Goal: Transaction & Acquisition: Purchase product/service

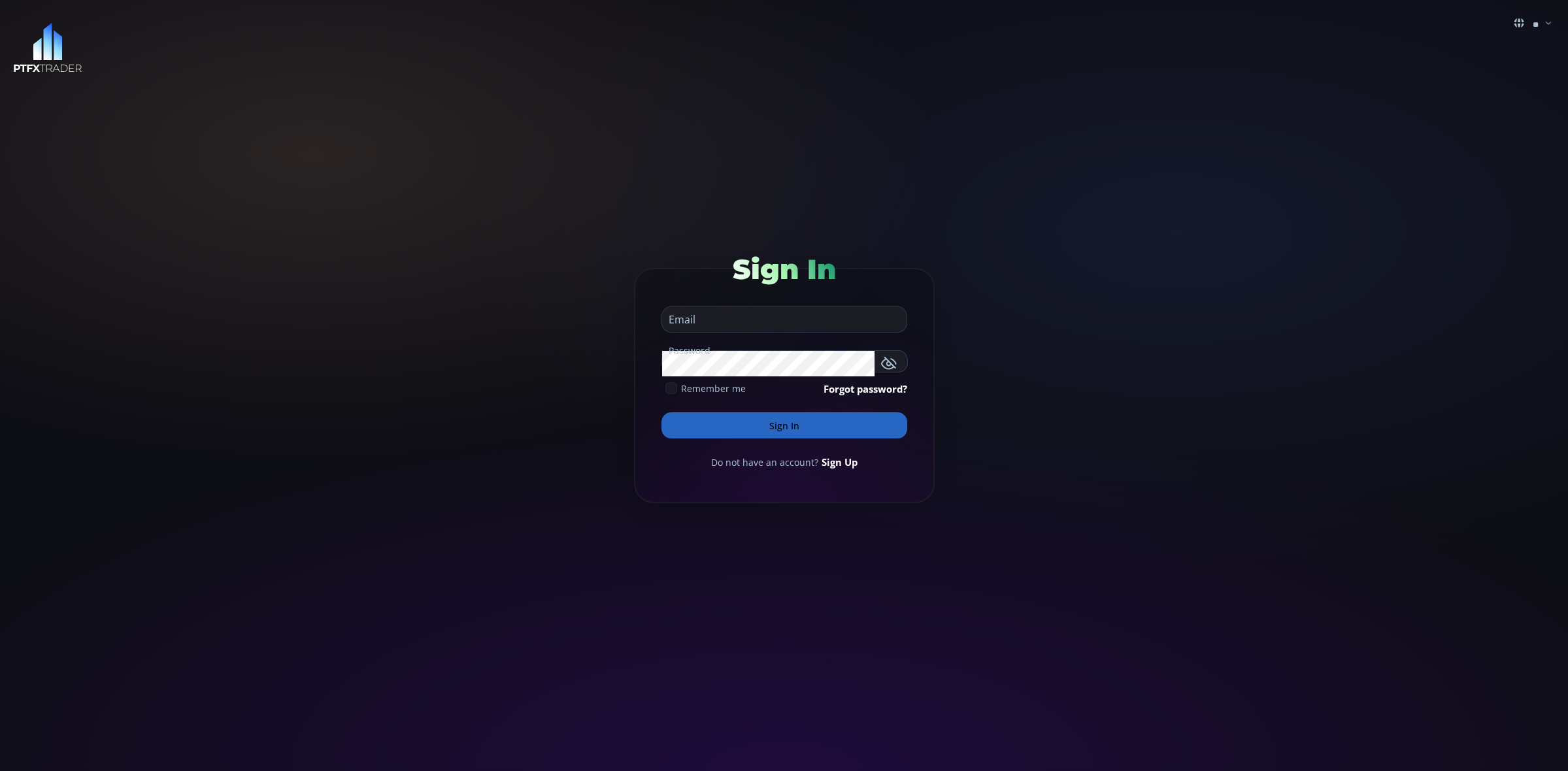
type input "**********"
click at [783, 421] on button "Sign In" at bounding box center [784, 425] width 246 height 26
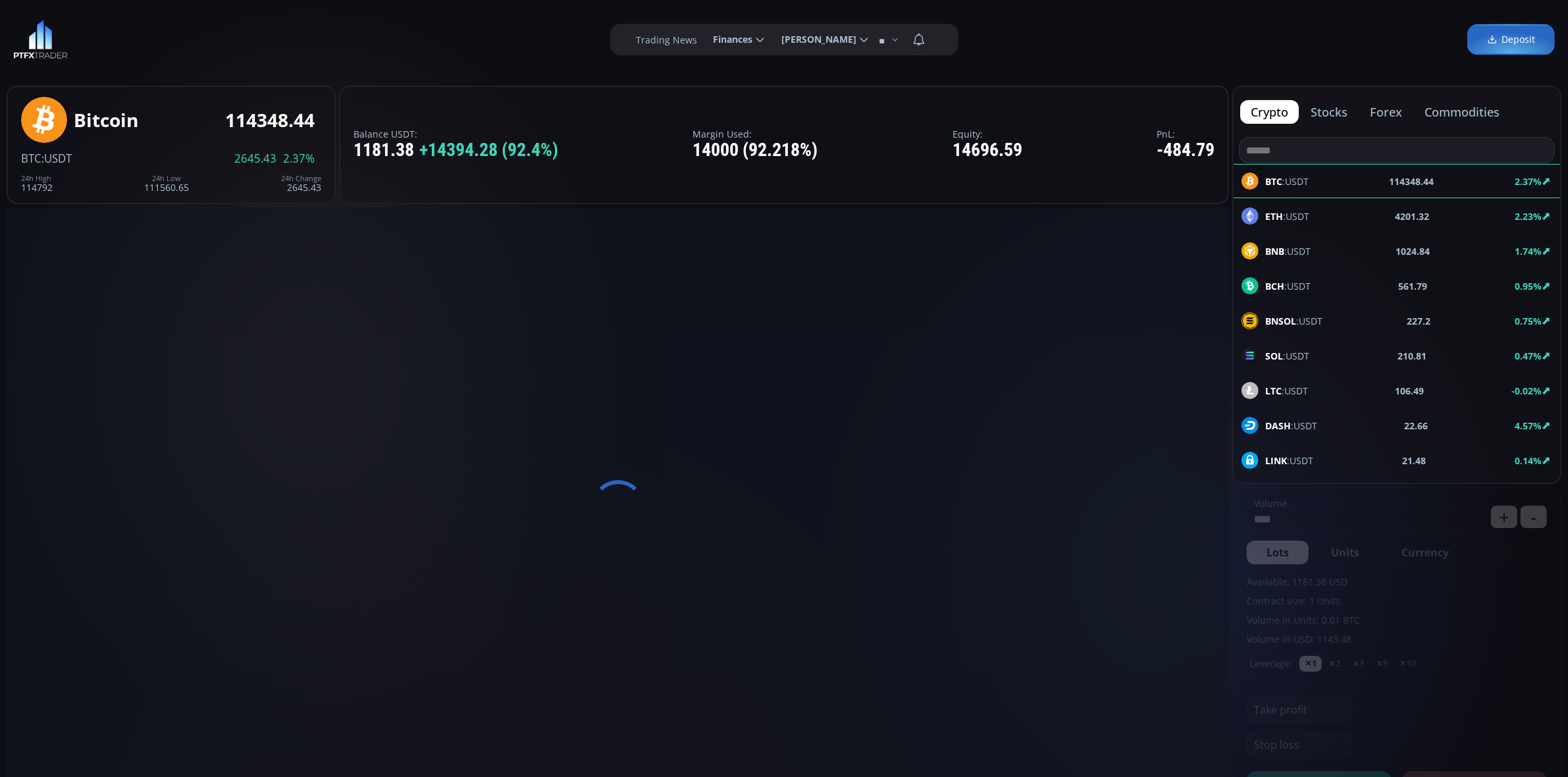
type input "********"
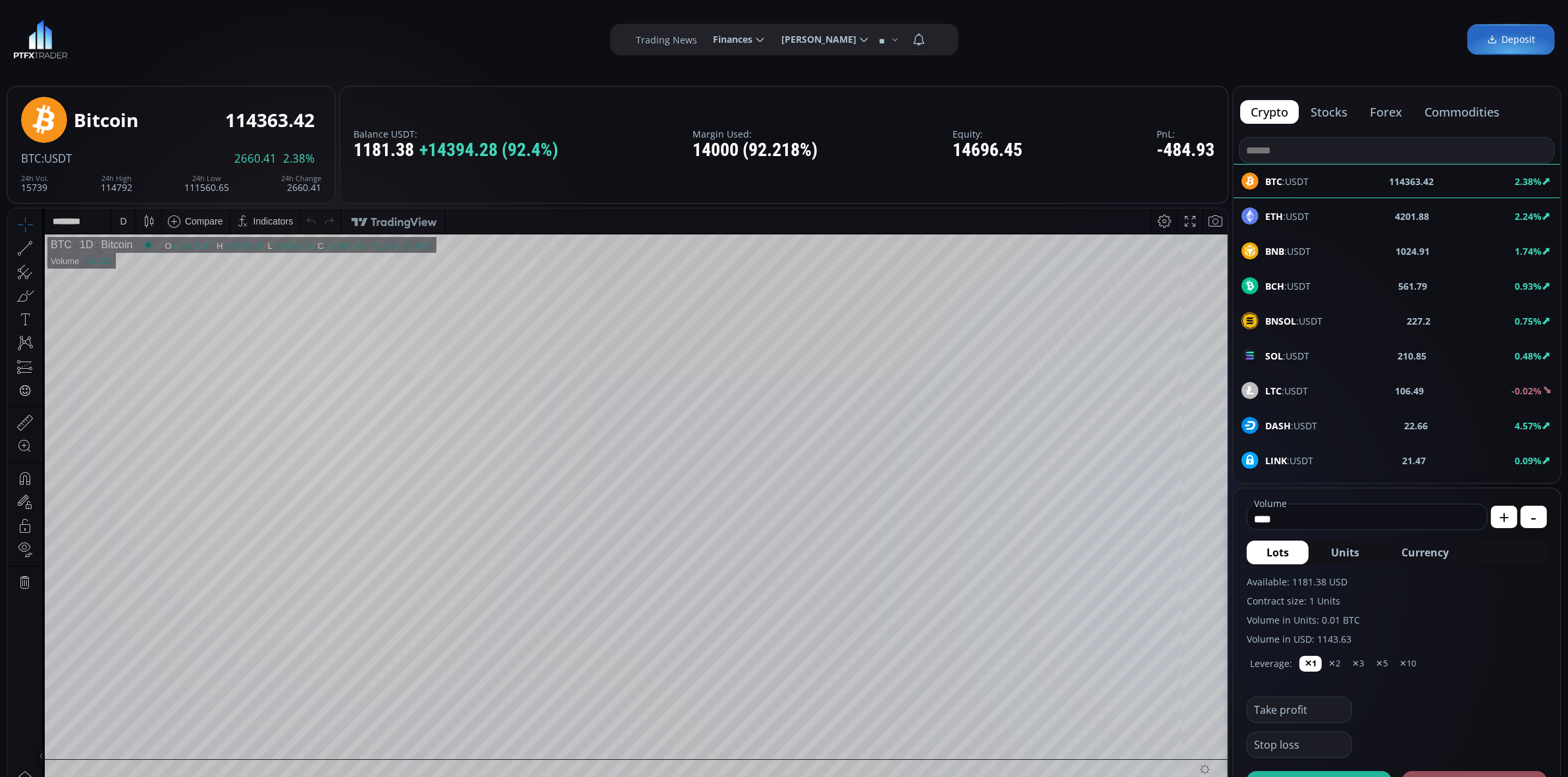
click at [1289, 455] on span "LINK :USDT" at bounding box center [1289, 460] width 48 height 14
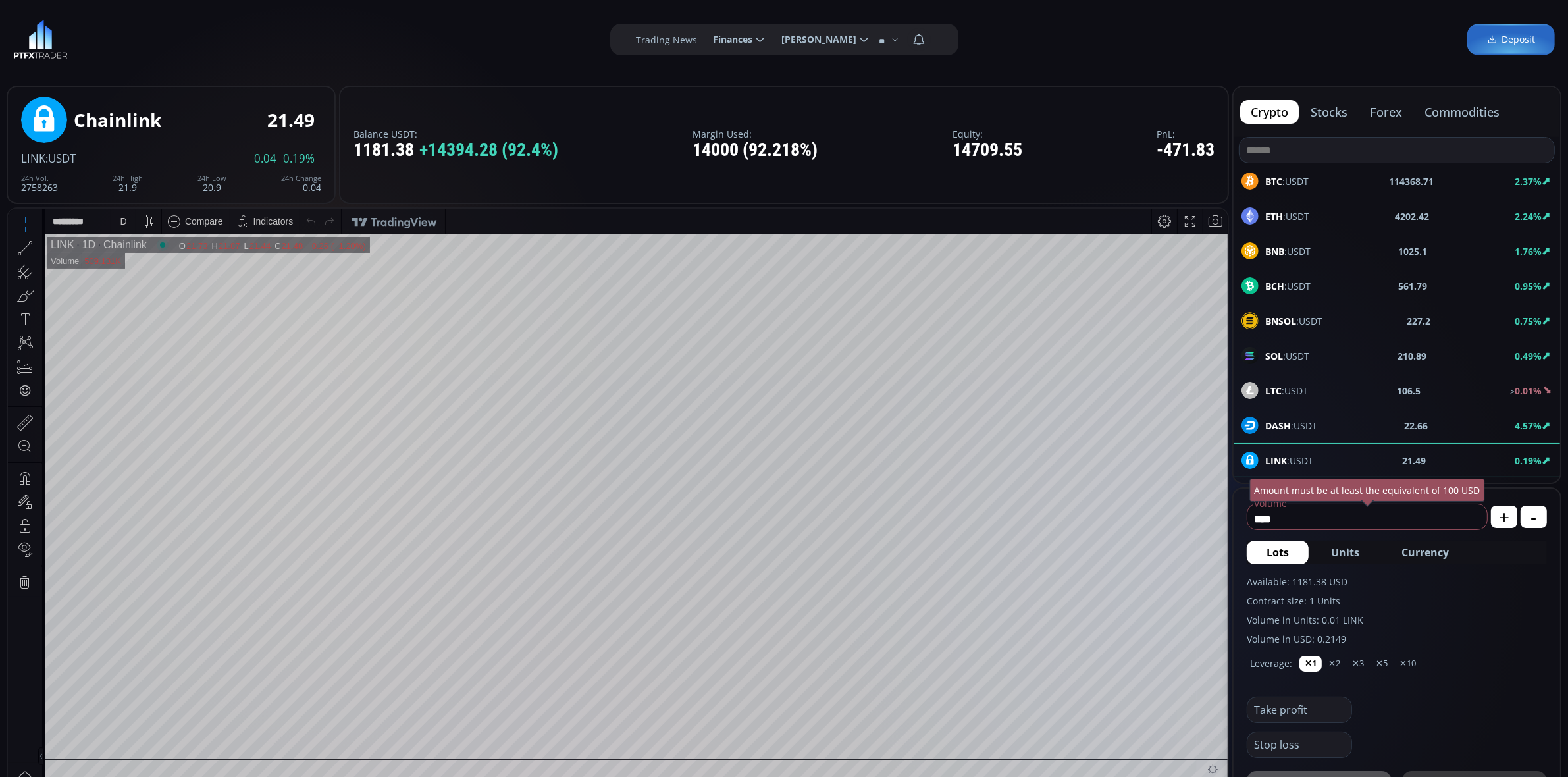
click at [1289, 384] on span "LTC :USDT" at bounding box center [1286, 390] width 42 height 14
click at [124, 226] on div "D" at bounding box center [123, 220] width 6 height 10
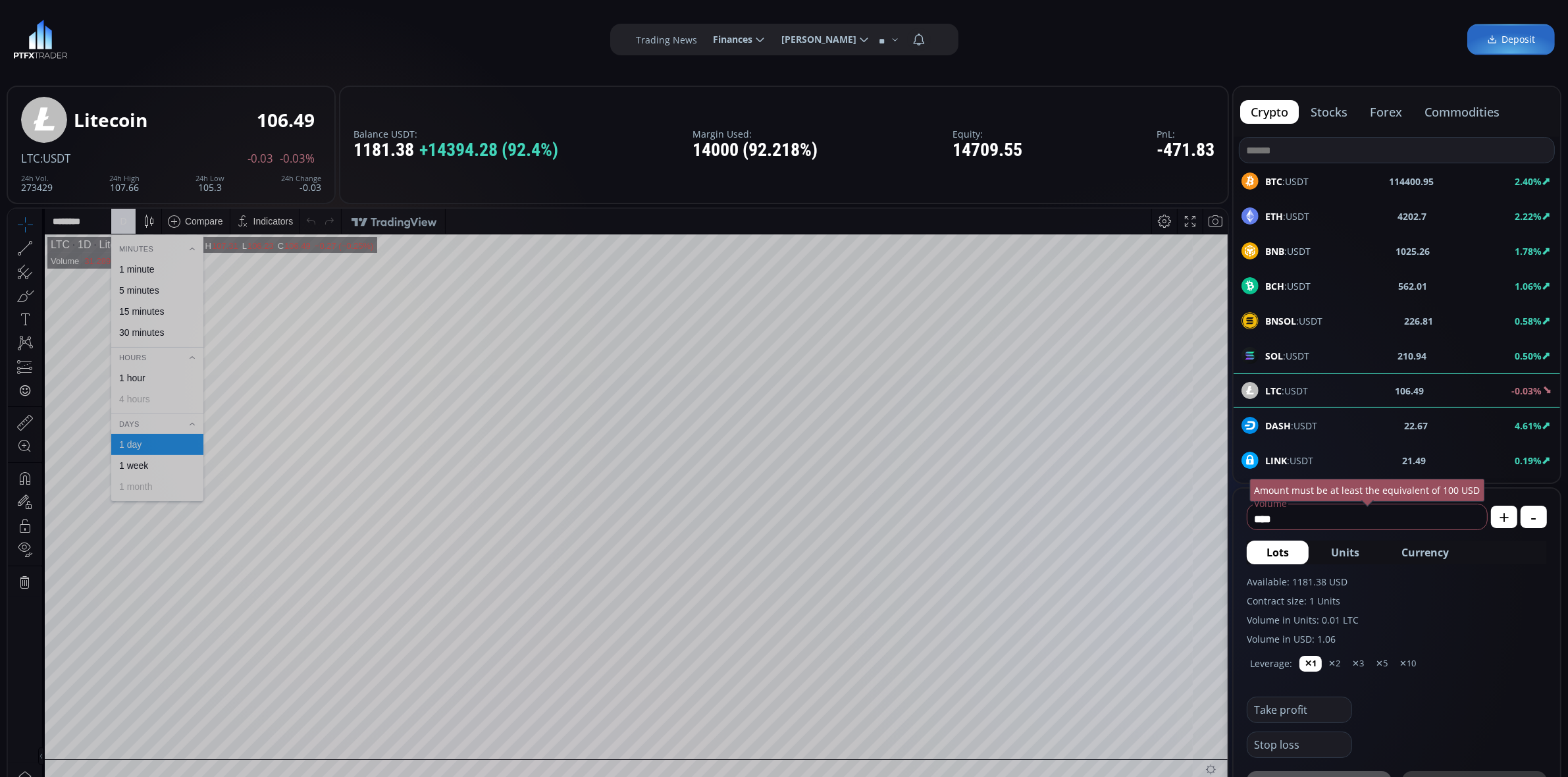
click at [152, 289] on div "5 minutes" at bounding box center [139, 289] width 40 height 10
click at [124, 226] on div "5 m" at bounding box center [124, 220] width 13 height 25
click at [144, 271] on div "1 minute" at bounding box center [137, 268] width 35 height 10
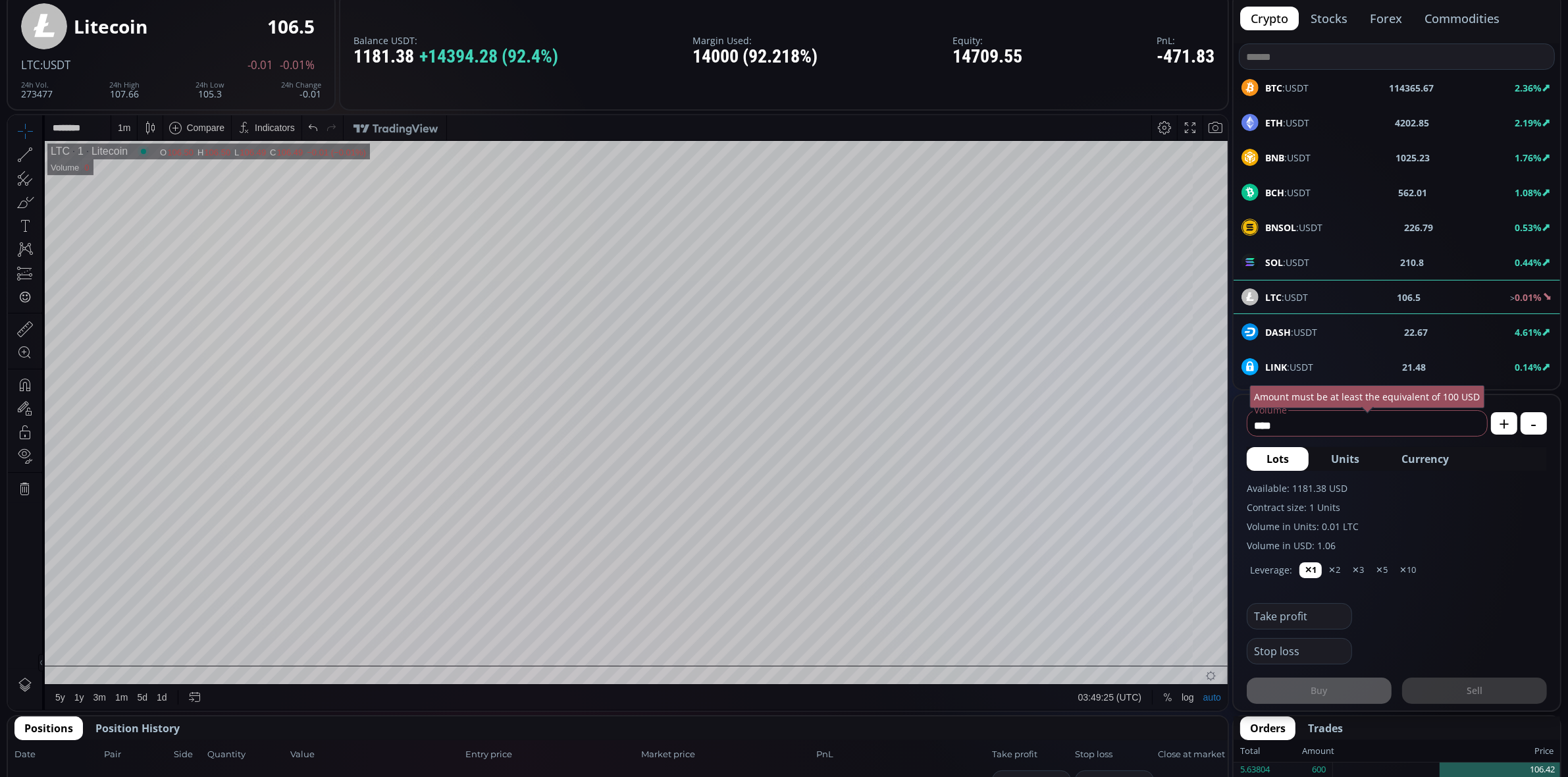
scroll to position [82, 0]
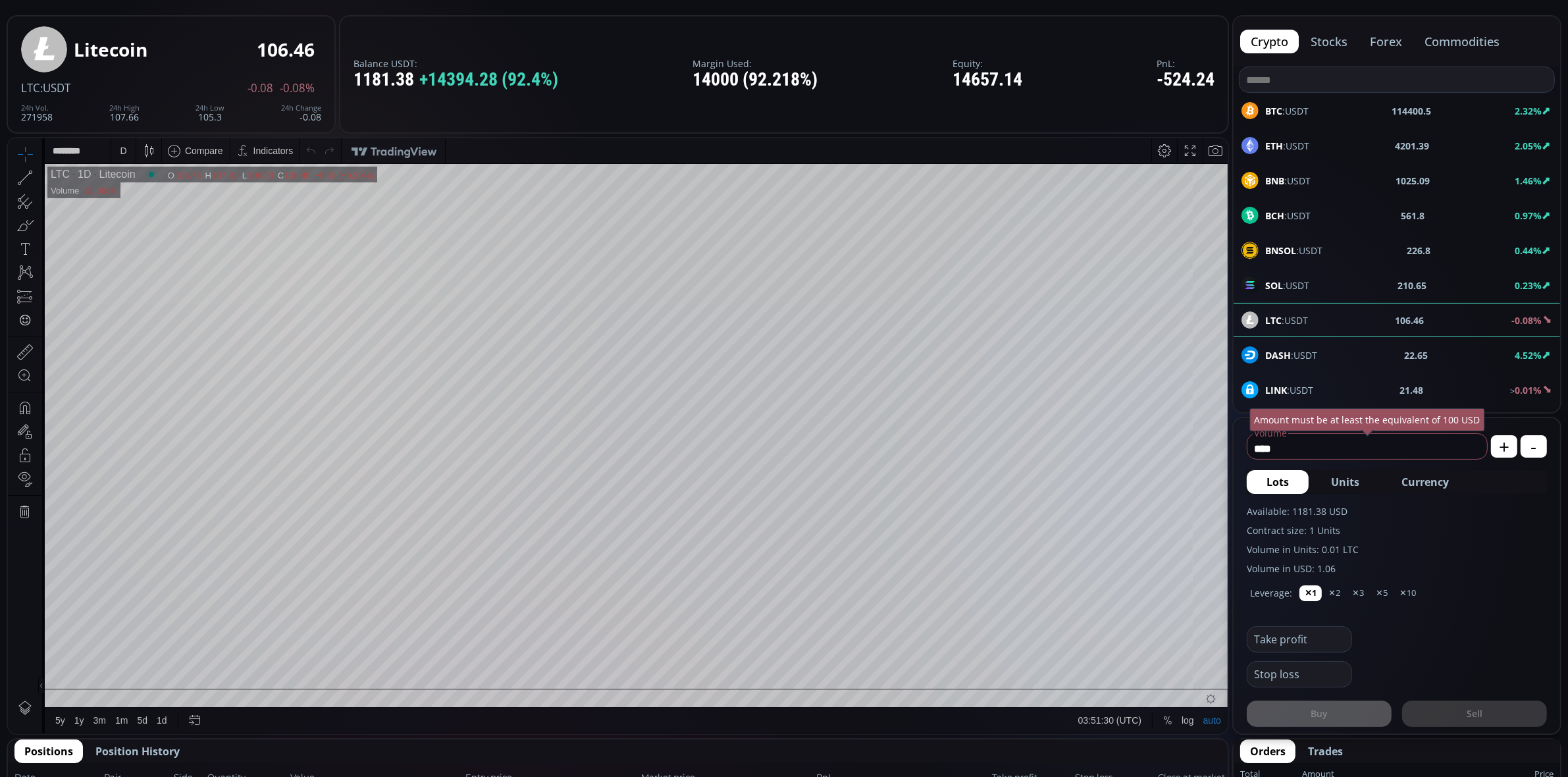
scroll to position [21, 0]
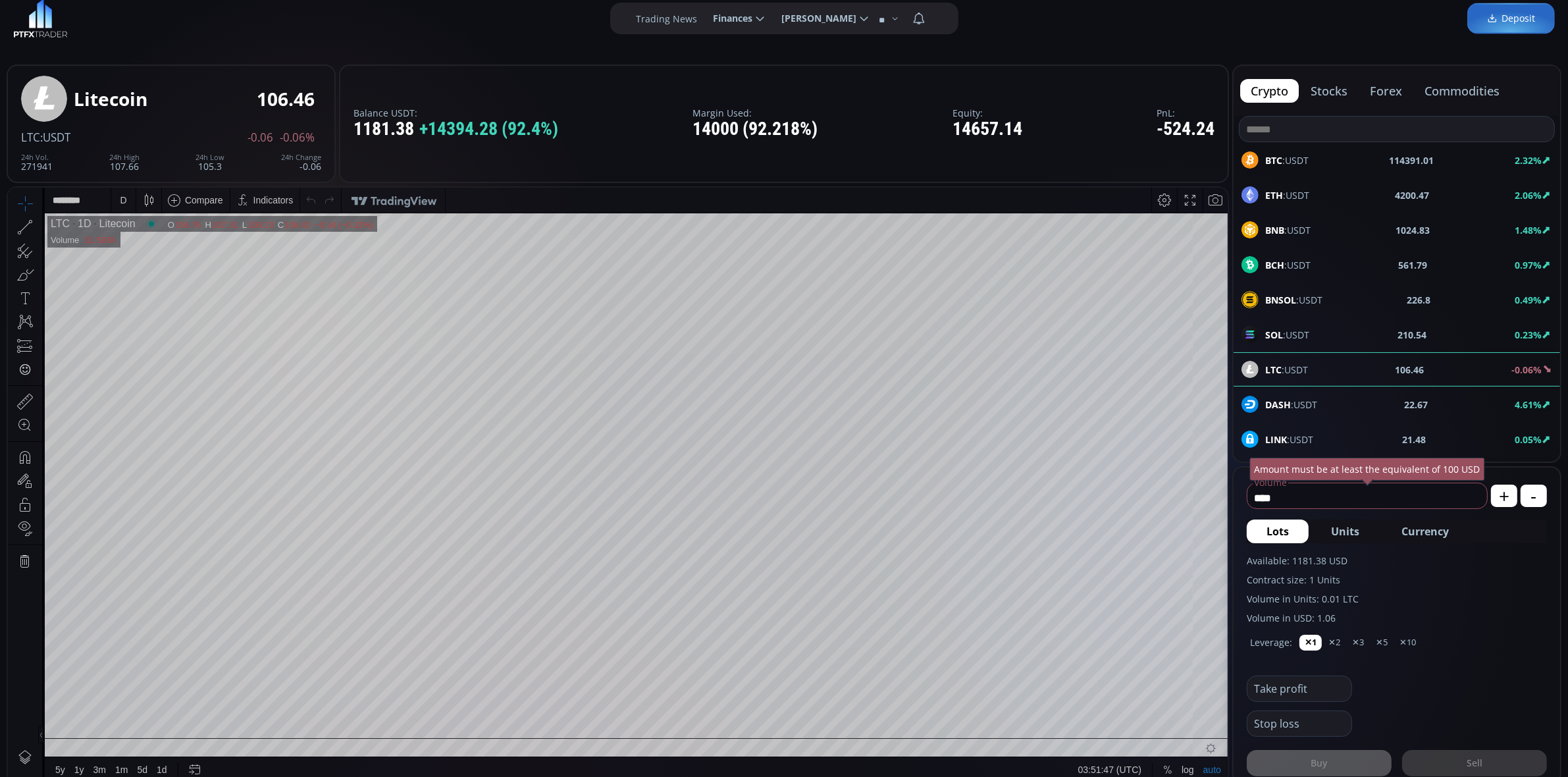
click at [128, 202] on div "D" at bounding box center [123, 199] width 11 height 25
click at [144, 247] on div "1 minute" at bounding box center [137, 248] width 35 height 10
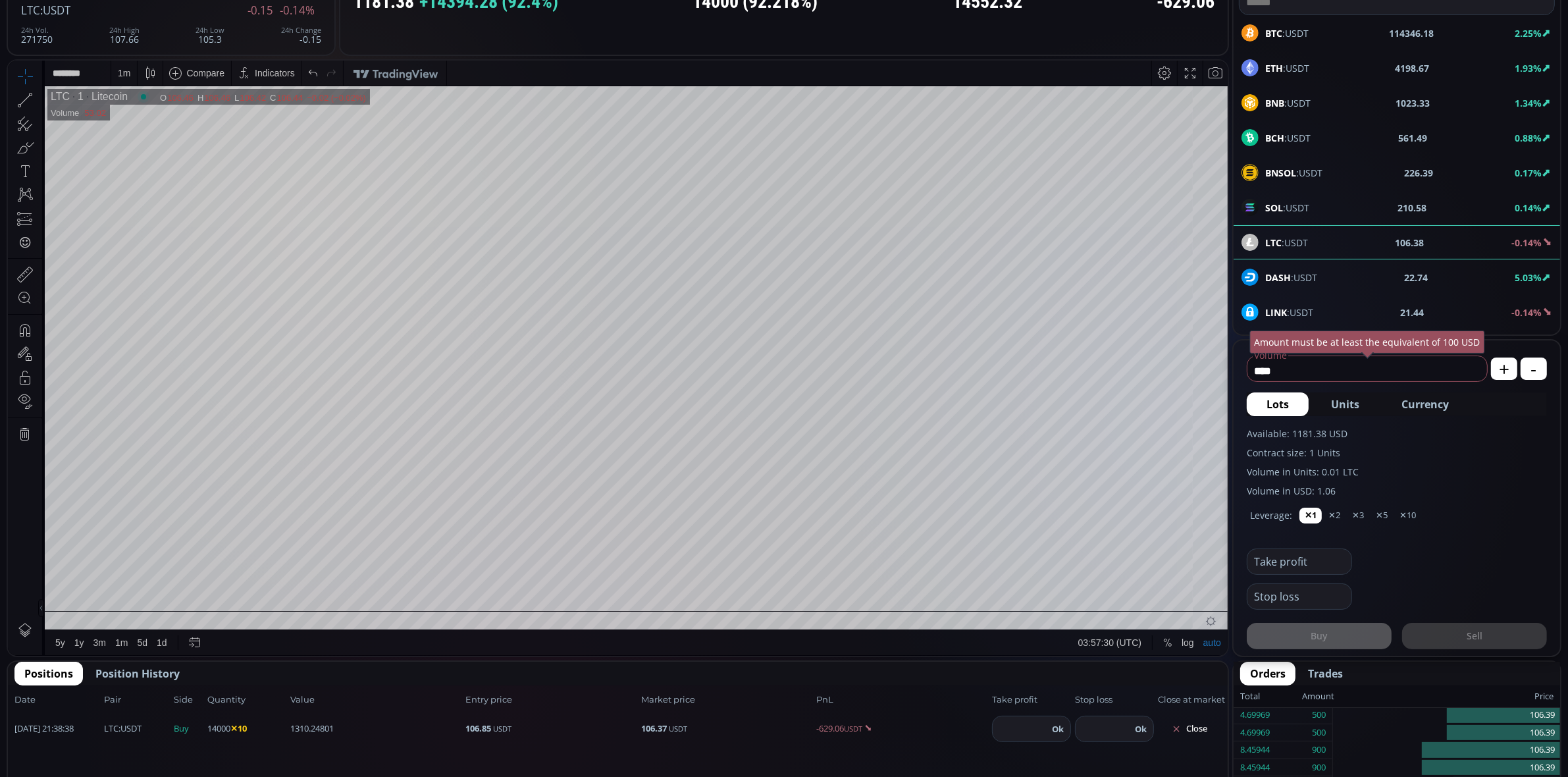
scroll to position [0, 0]
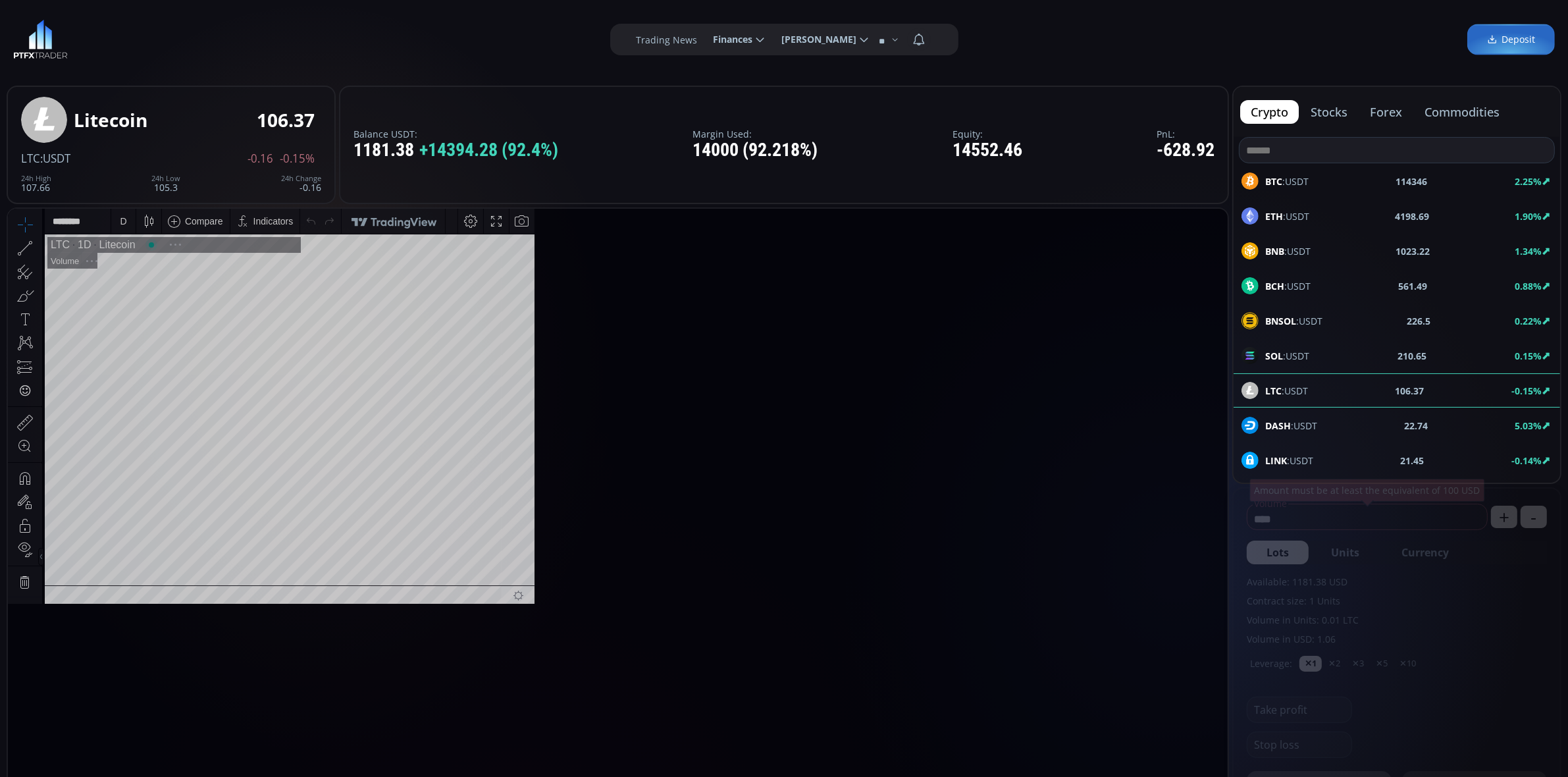
scroll to position [175, 0]
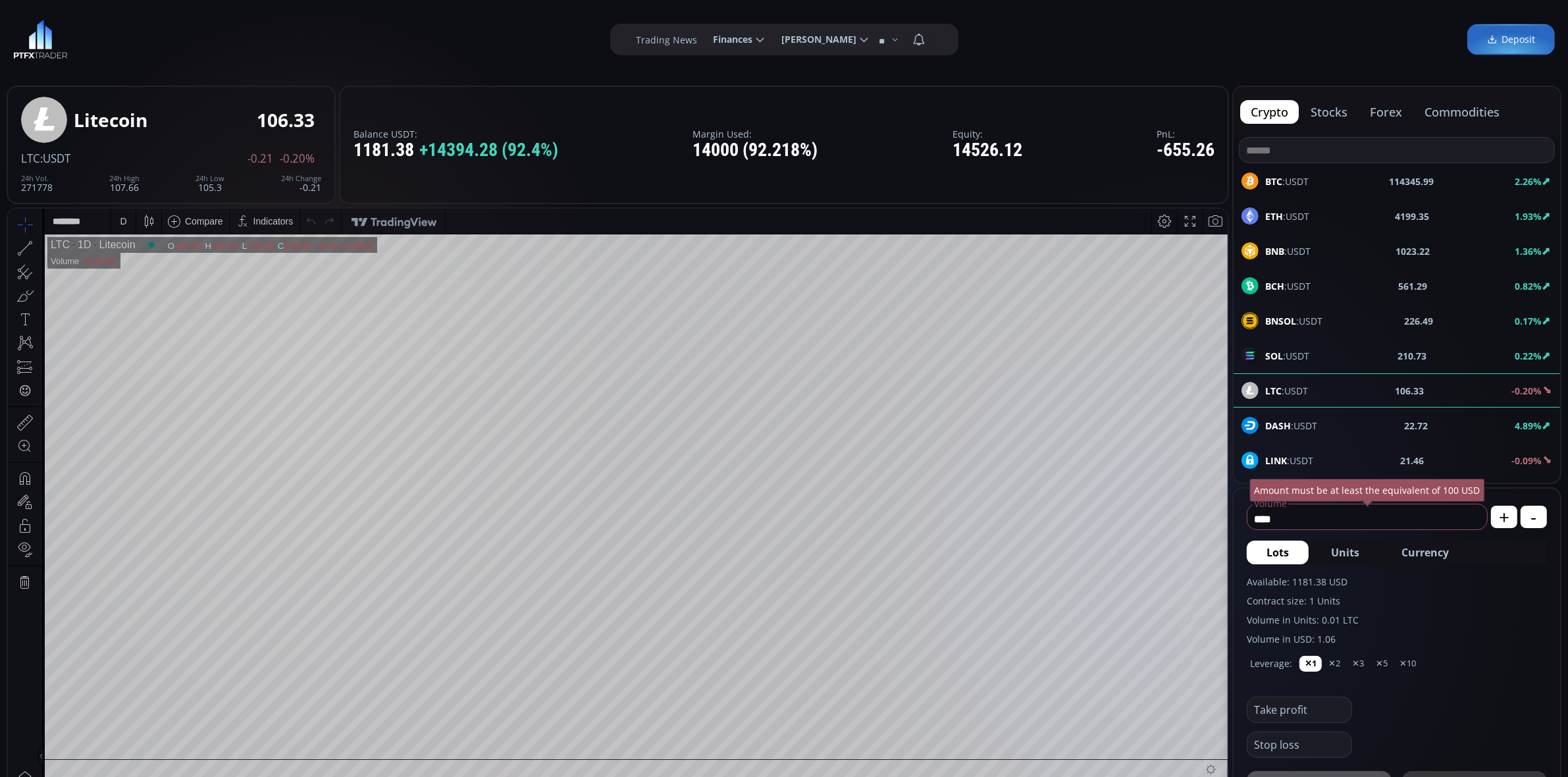
click at [127, 225] on div "D" at bounding box center [123, 220] width 11 height 25
click at [149, 270] on div "1 minute" at bounding box center [137, 268] width 35 height 10
click at [8, 380] on html "Date Range 5y 1y 3m 1m 5d 1d 04:05:45 (UTC) log auto LTC 1 Litecoin O 106.36 H …" at bounding box center [617, 505] width 1220 height 594
click at [120, 218] on div "1 m" at bounding box center [124, 220] width 13 height 10
click at [144, 287] on div "5 minutes" at bounding box center [139, 289] width 40 height 10
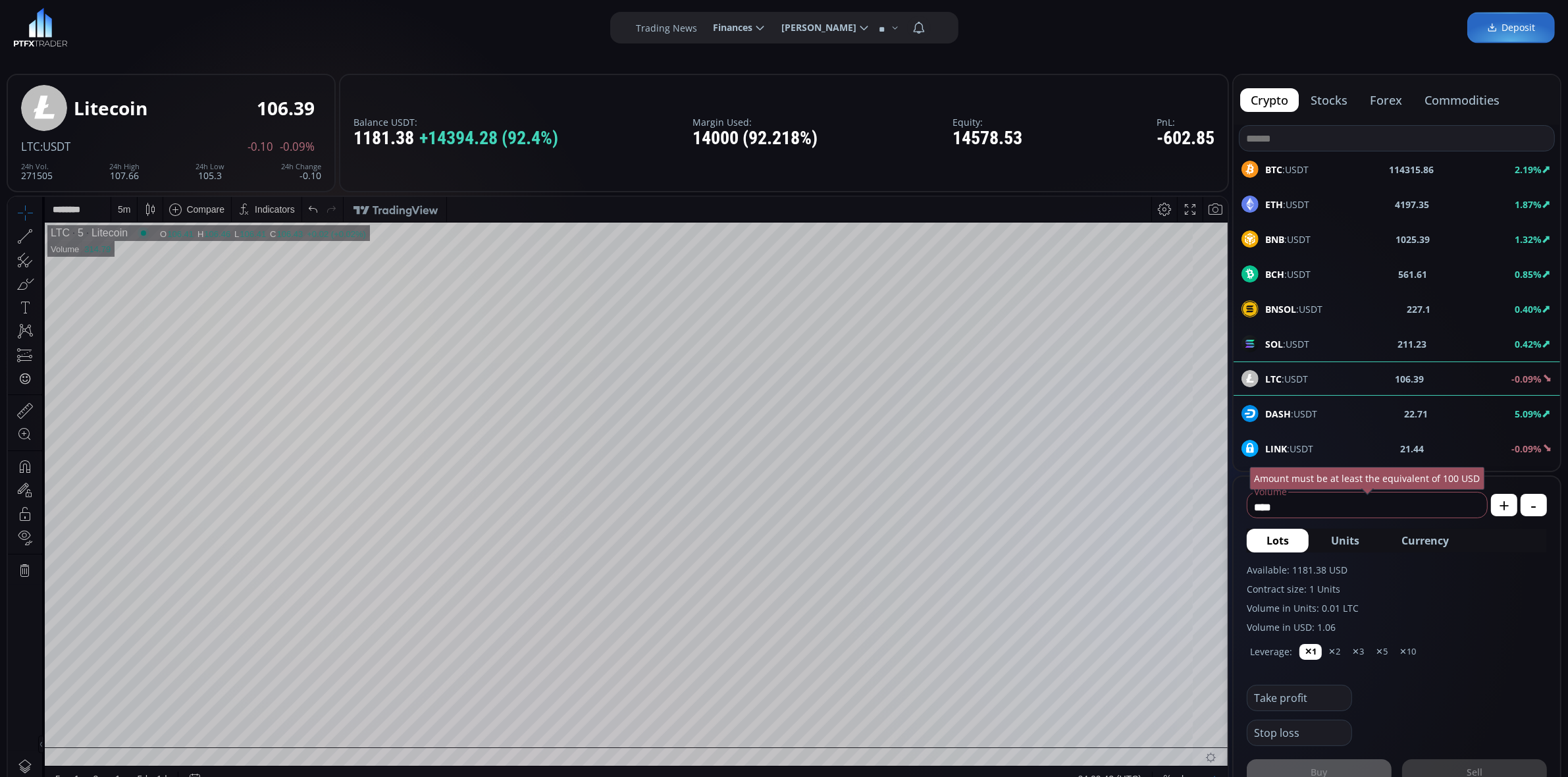
scroll to position [5, 0]
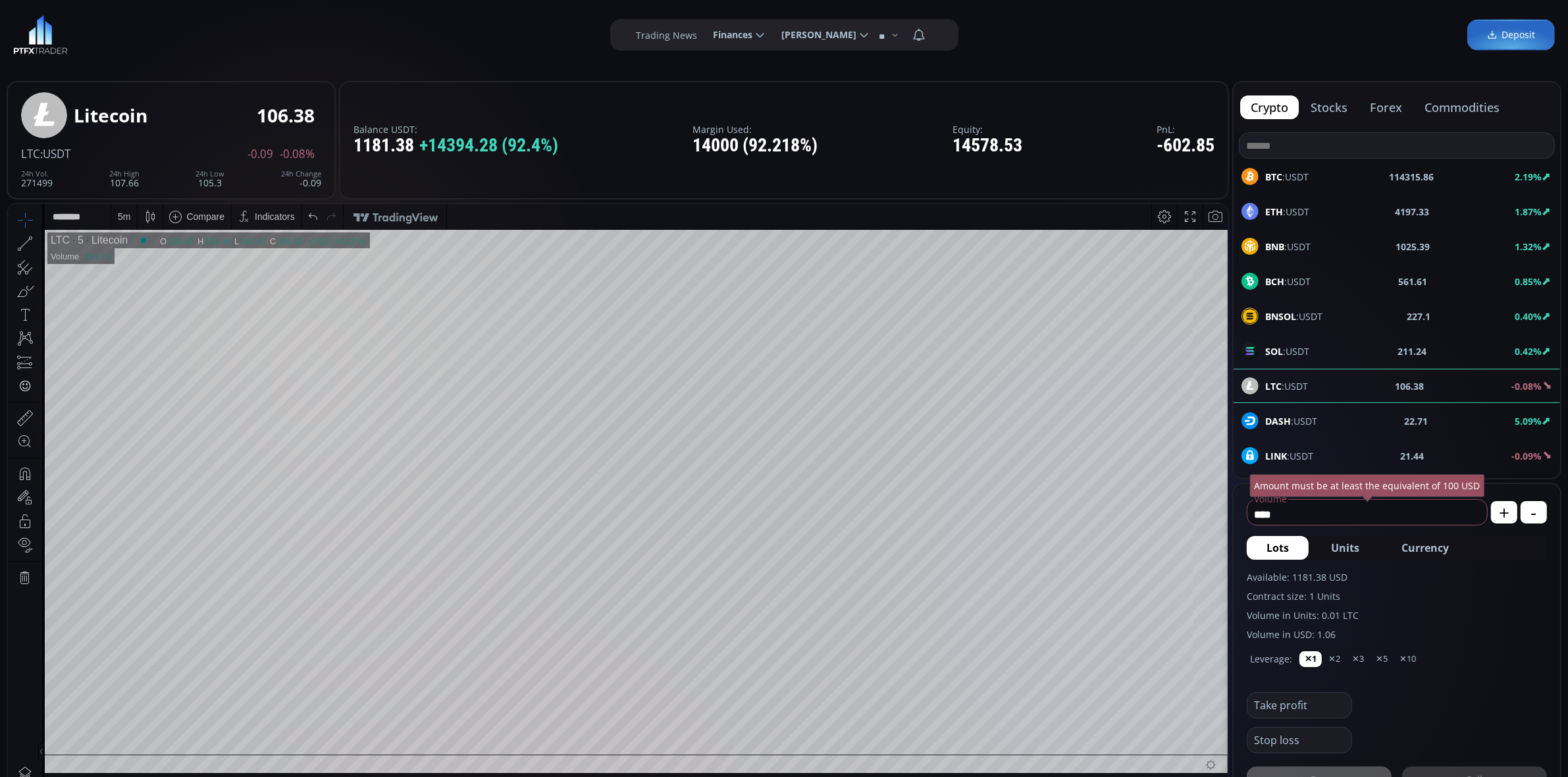
click at [118, 221] on div "5 m" at bounding box center [124, 215] width 13 height 25
click at [131, 310] on div "15 minutes" at bounding box center [142, 306] width 45 height 10
click at [131, 219] on div "15 m" at bounding box center [127, 215] width 18 height 10
click at [143, 262] on div "1 minute" at bounding box center [137, 264] width 35 height 10
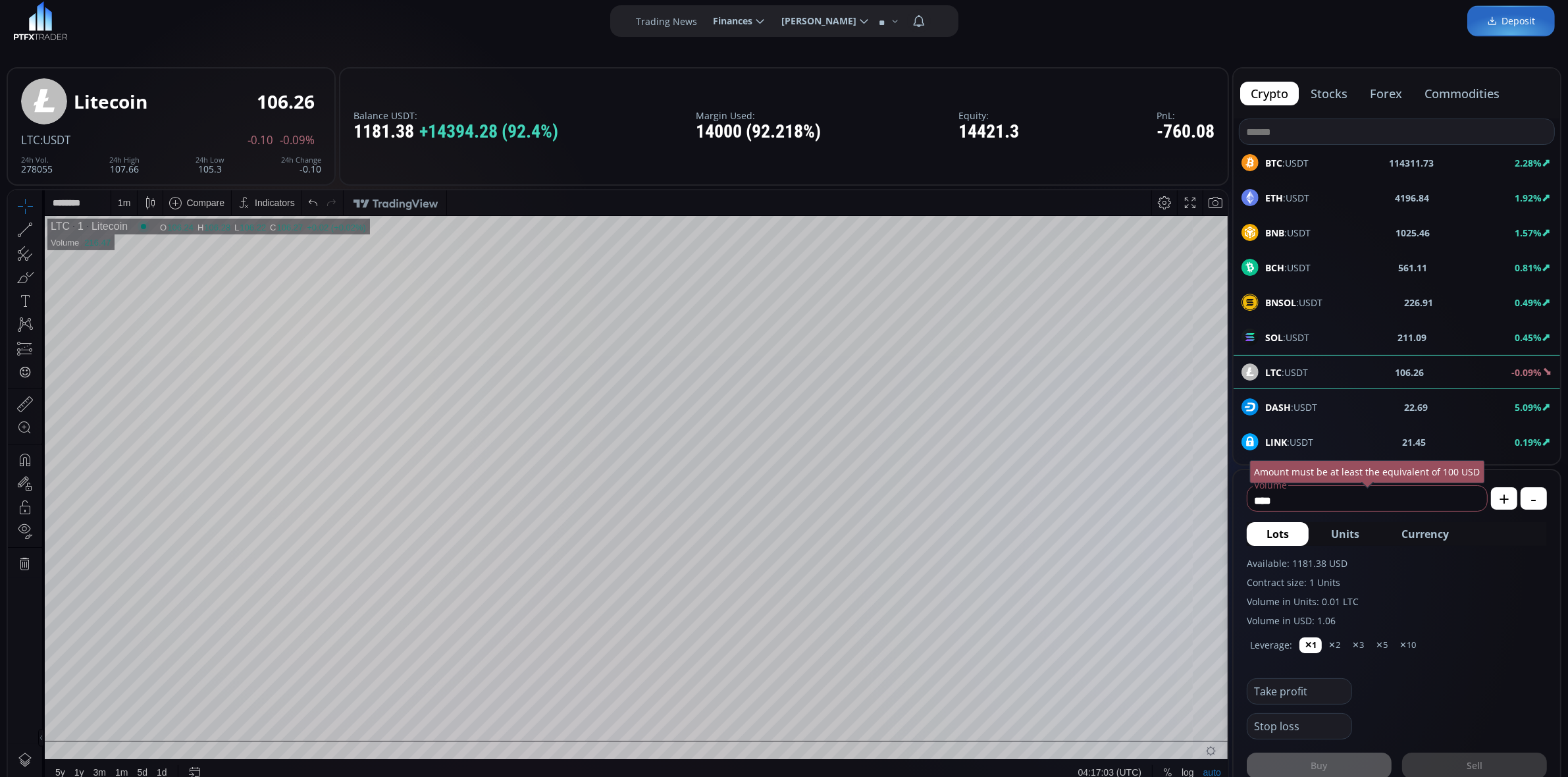
scroll to position [7, 0]
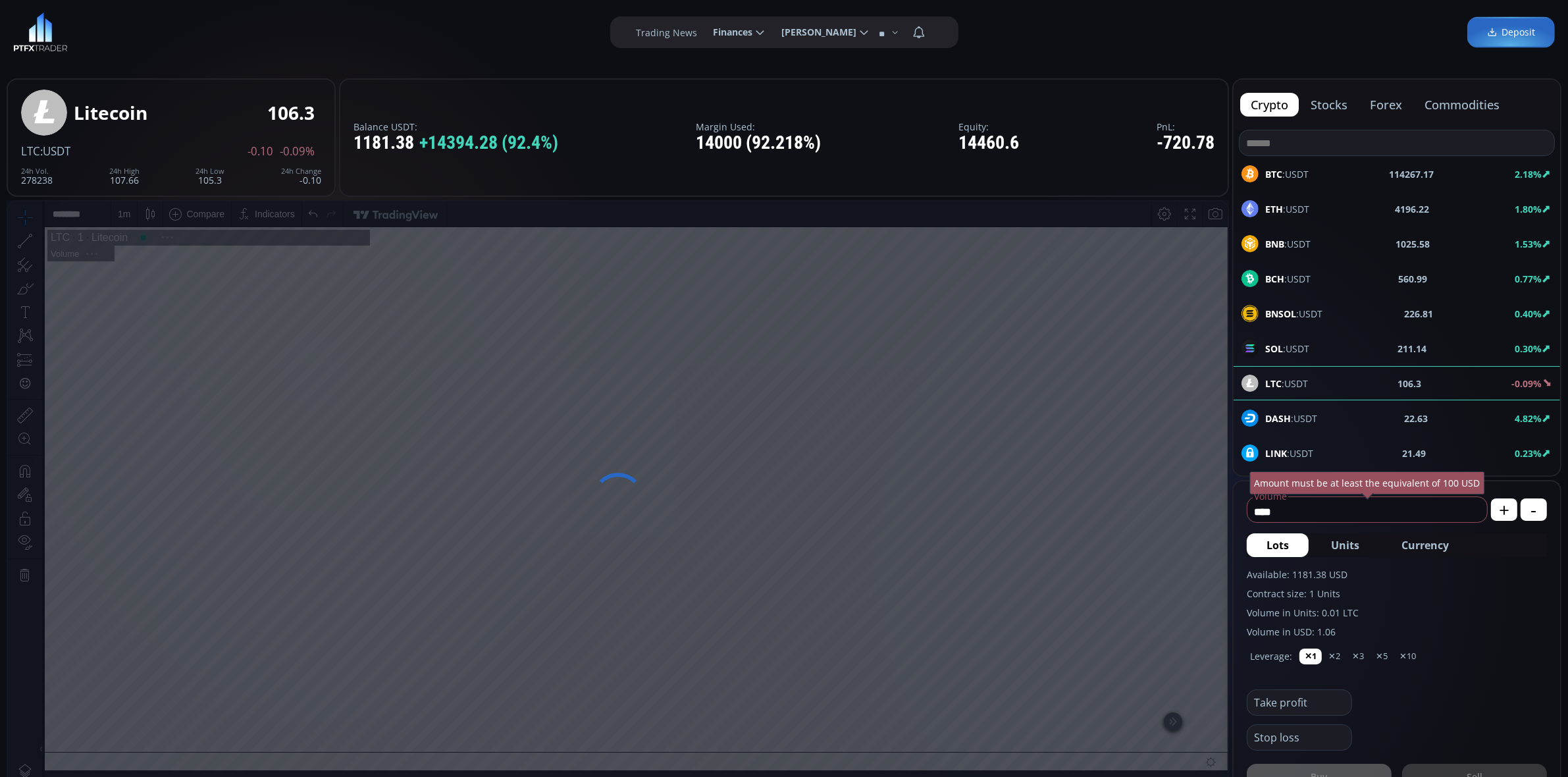
drag, startPoint x: 443, startPoint y: 590, endPoint x: 436, endPoint y: 549, distance: 41.6
click at [436, 549] on div at bounding box center [617, 499] width 1223 height 598
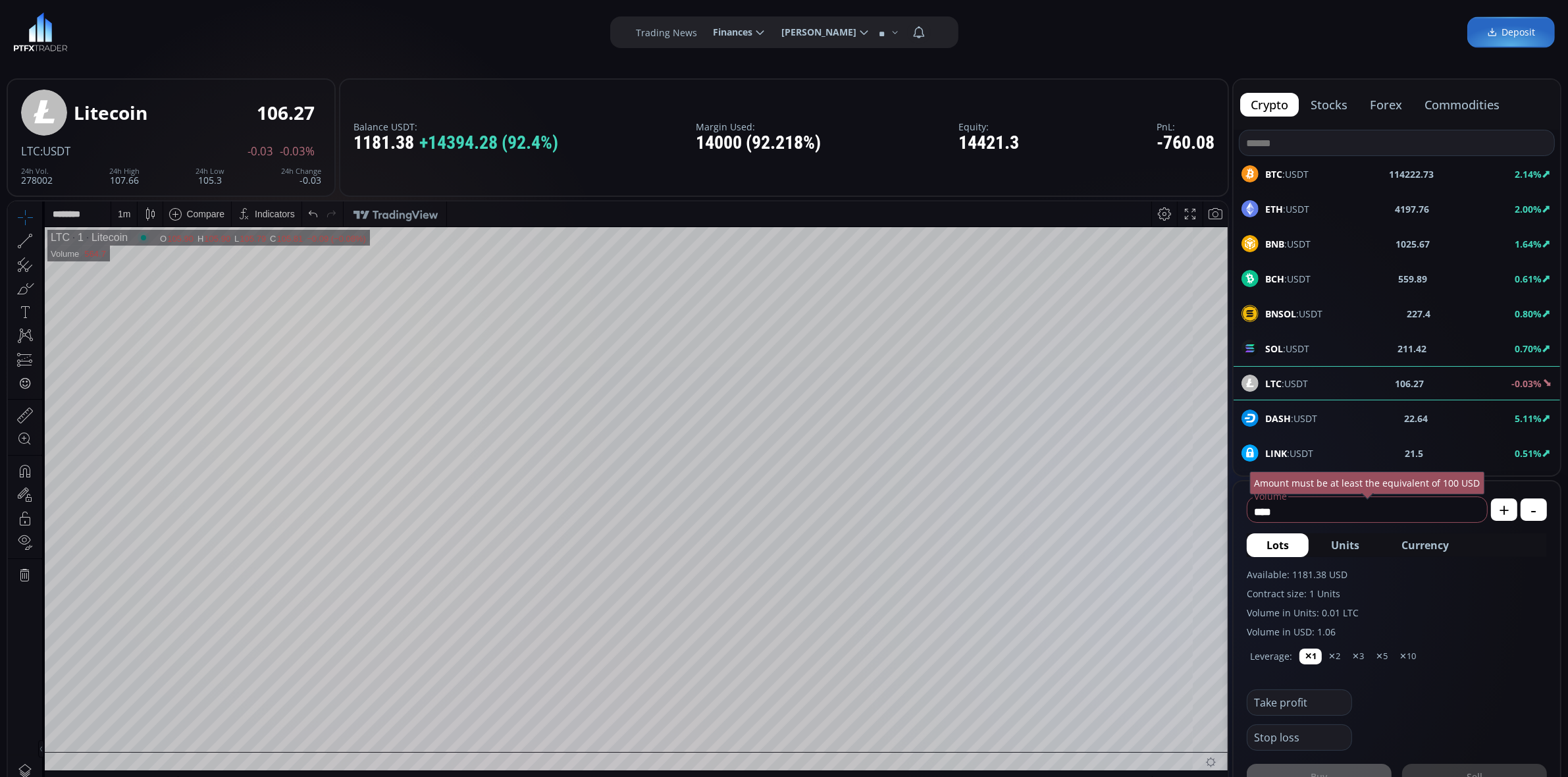
scroll to position [175, 0]
click at [26, 526] on div "Date Range 5y 1y 3m 1m 5d 1d 04:40:29 (UTC) log auto LTC 1 Litecoin O 106.77 H …" at bounding box center [617, 498] width 1220 height 594
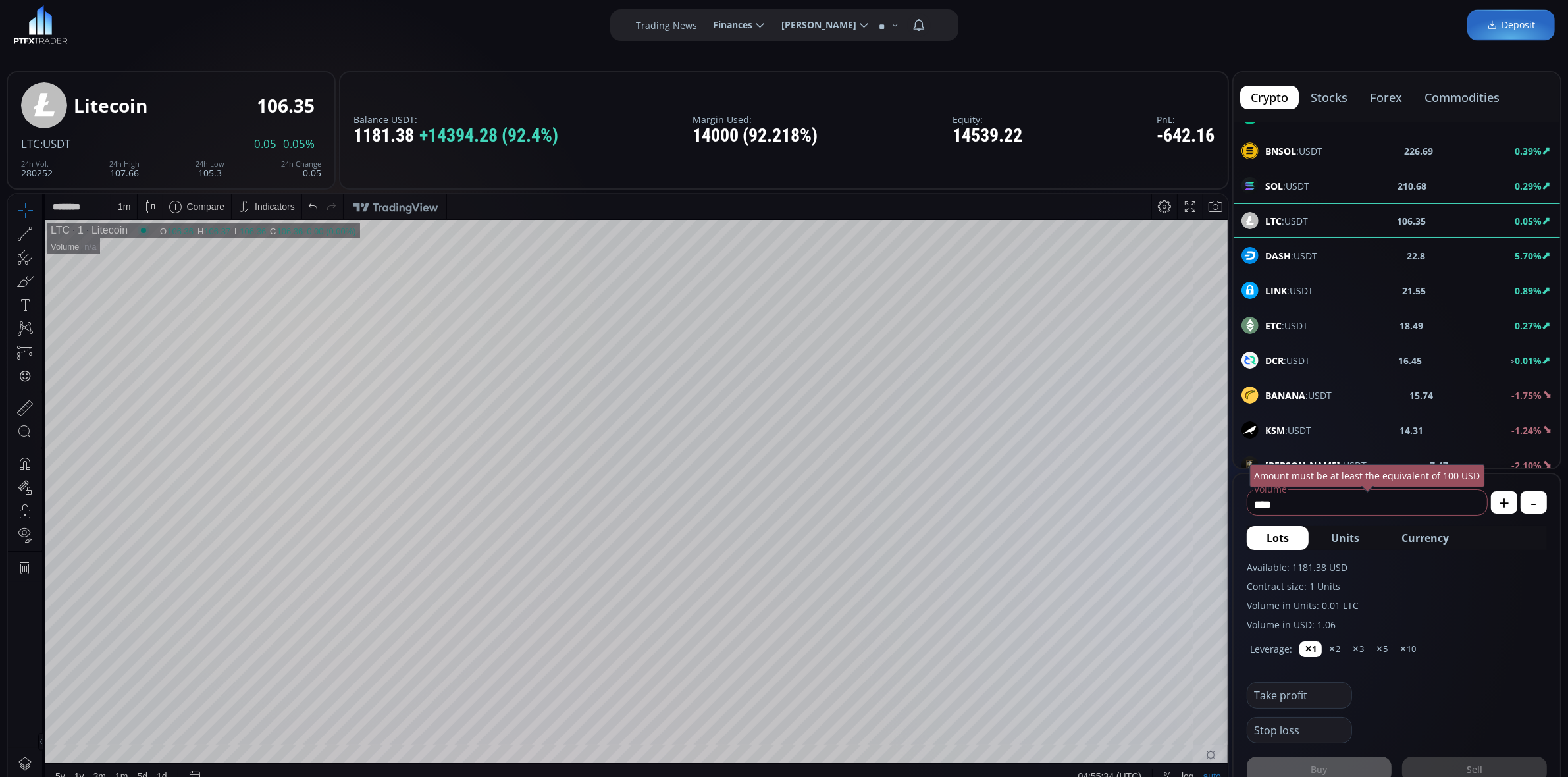
scroll to position [98, 0]
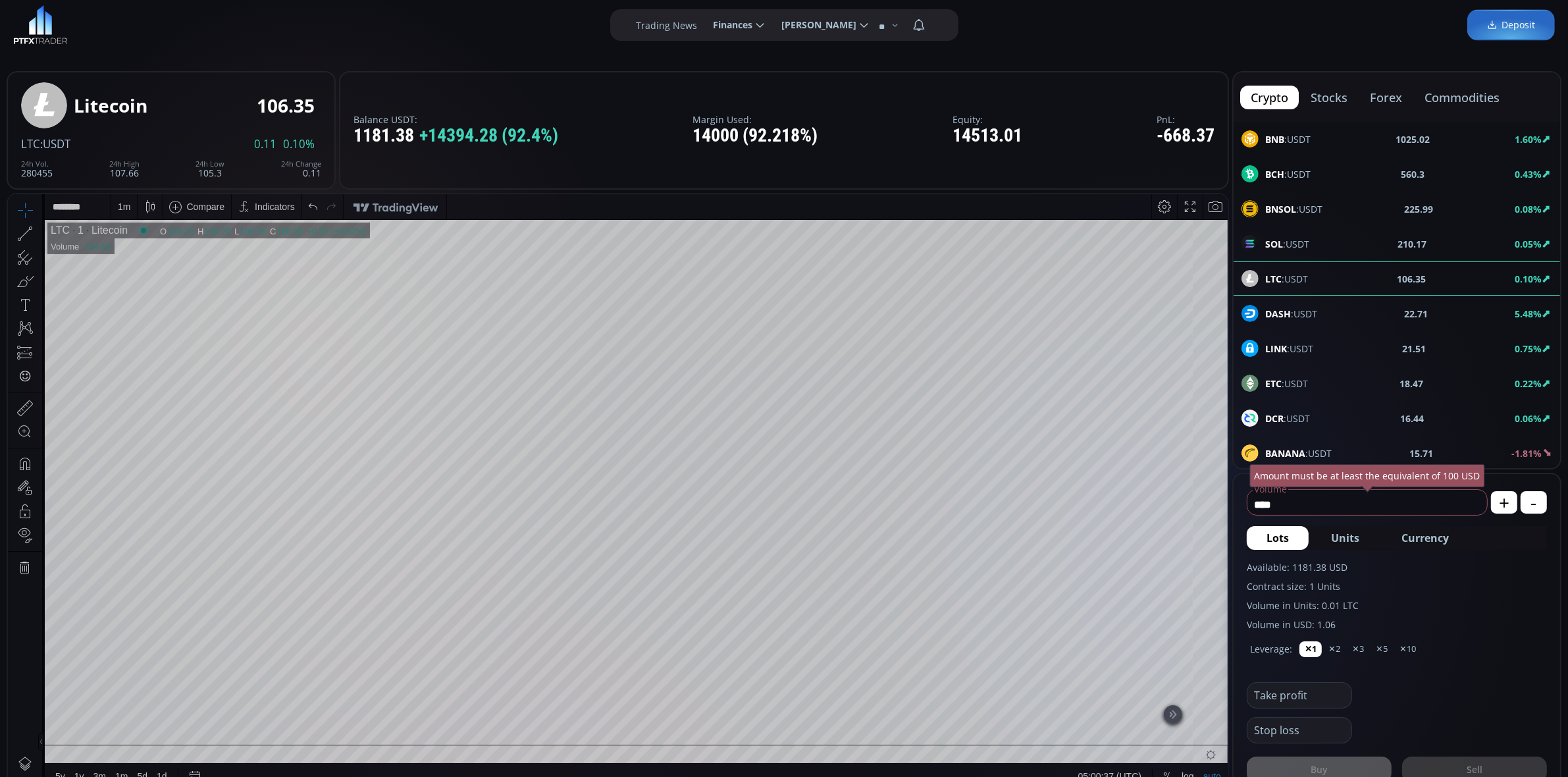
click at [1228, 272] on html "Date Range 5y 1y 3m 1m 5d 1d 05:00:37 (UTC) log auto LTC 1 Litecoin O 106.25 H …" at bounding box center [617, 491] width 1220 height 594
click at [188, 205] on div "Date Range 5y 1y 3m 1m 5d 1d 05:00:52 (UTC) log auto LTC 1 Litecoin O 106.40 H …" at bounding box center [617, 491] width 1220 height 594
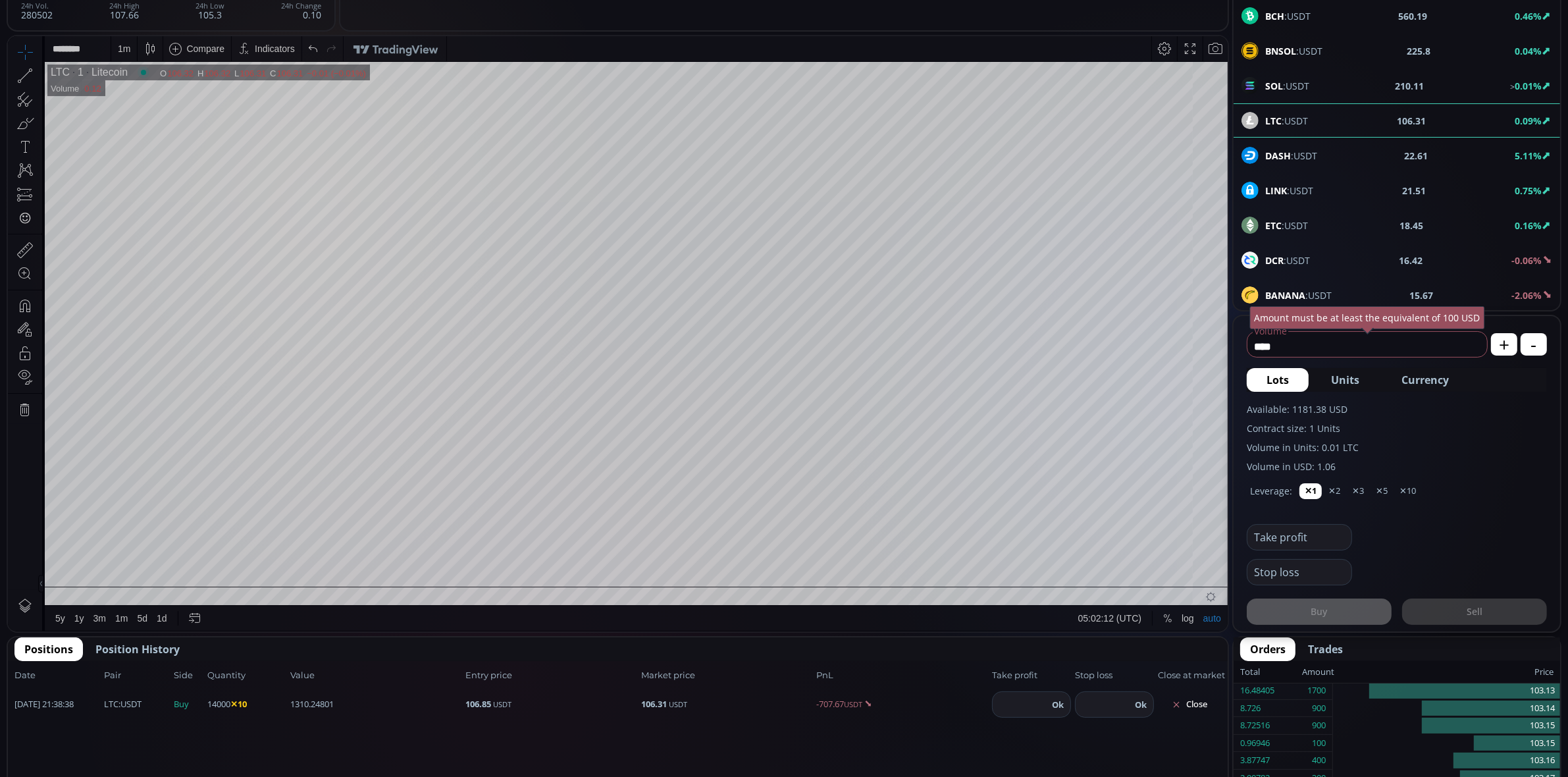
scroll to position [174, 0]
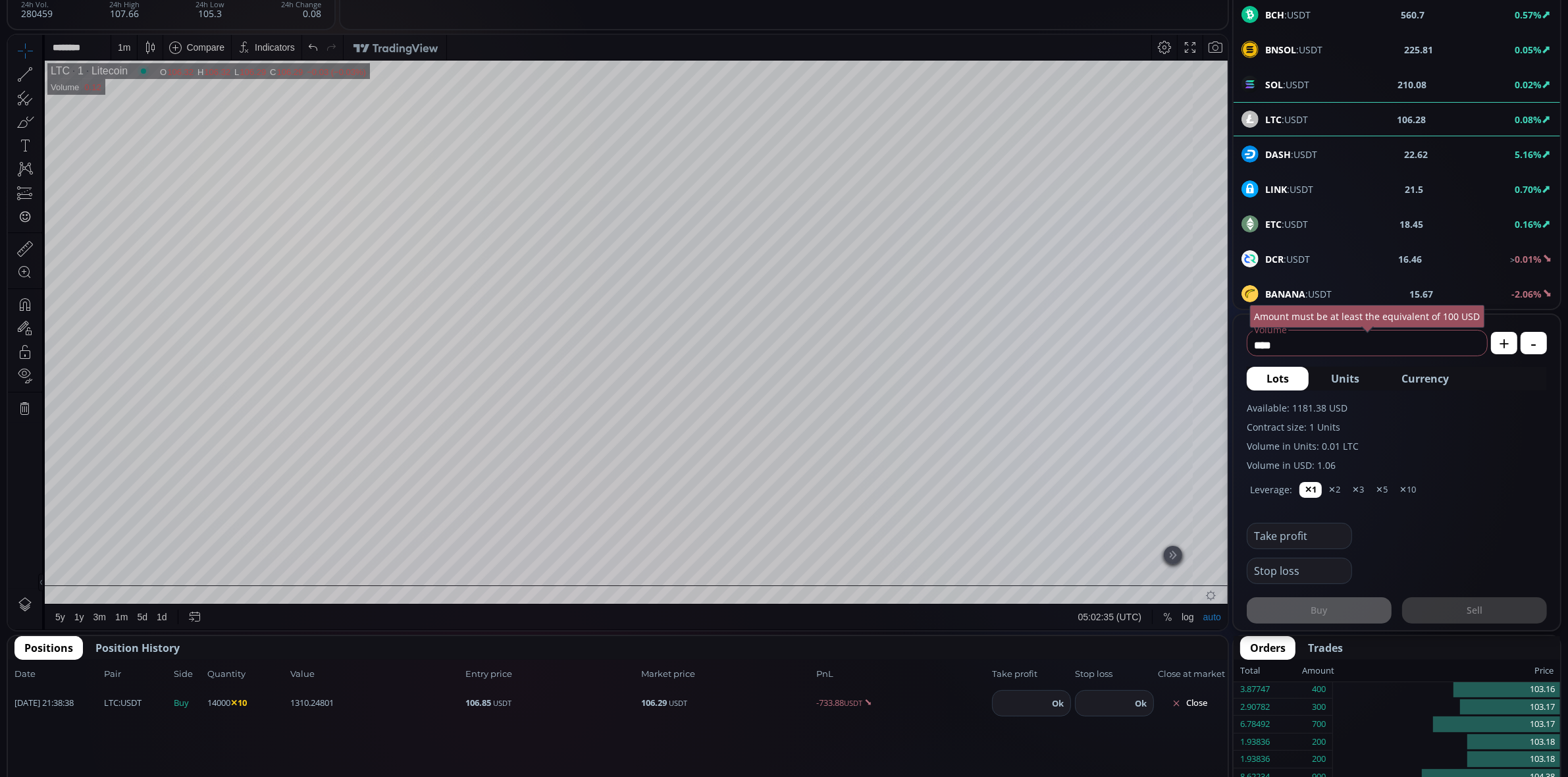
click at [8, 381] on html "Date Range 5y 1y 3m 1m 5d 1d 05:02:35 (UTC) log auto LTC 1 Litecoin O 106.32 H …" at bounding box center [617, 332] width 1220 height 594
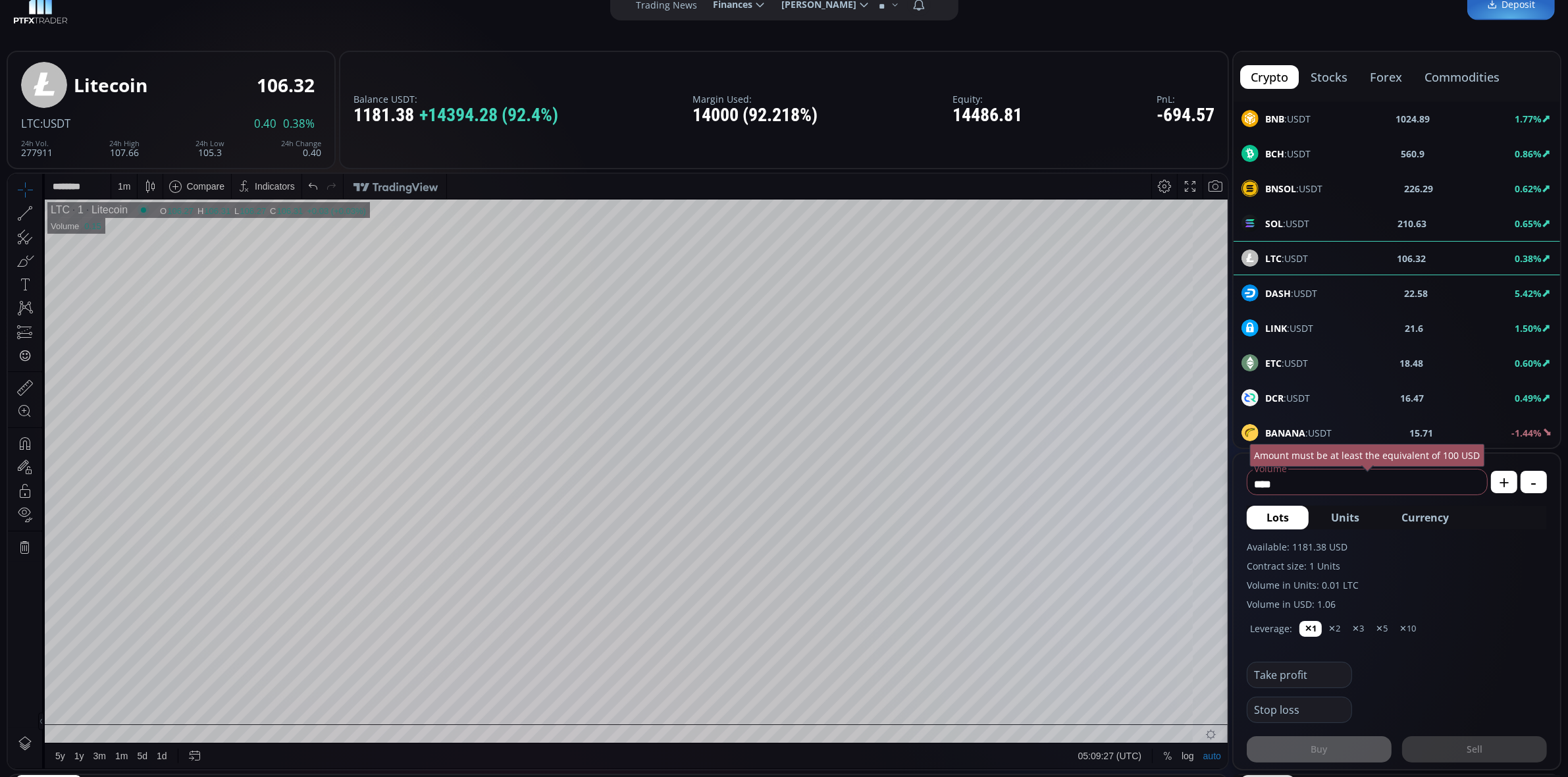
scroll to position [29, 0]
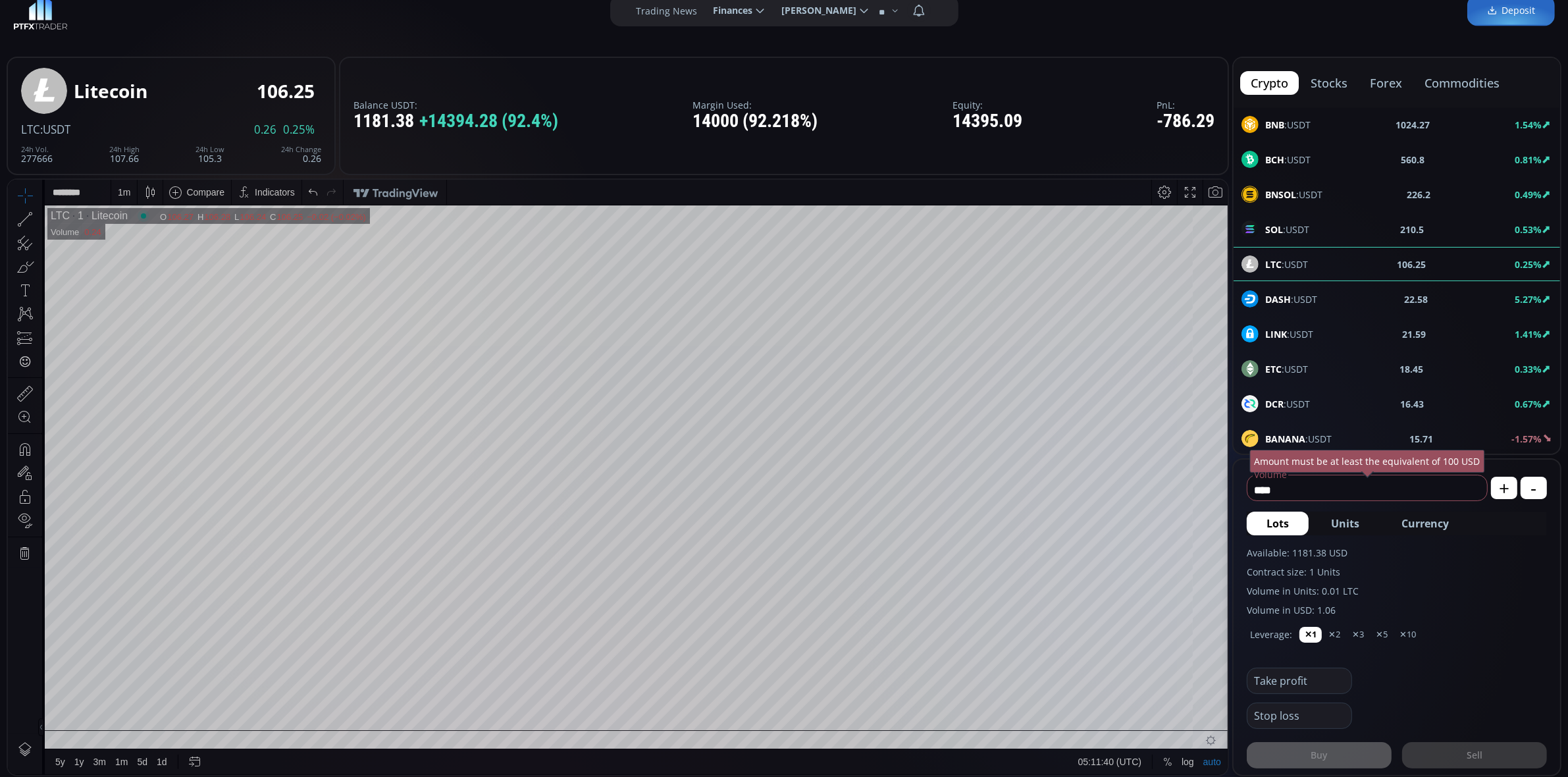
click at [127, 198] on div "1 m" at bounding box center [124, 191] width 13 height 25
click at [142, 346] on div "1 hour" at bounding box center [132, 348] width 26 height 10
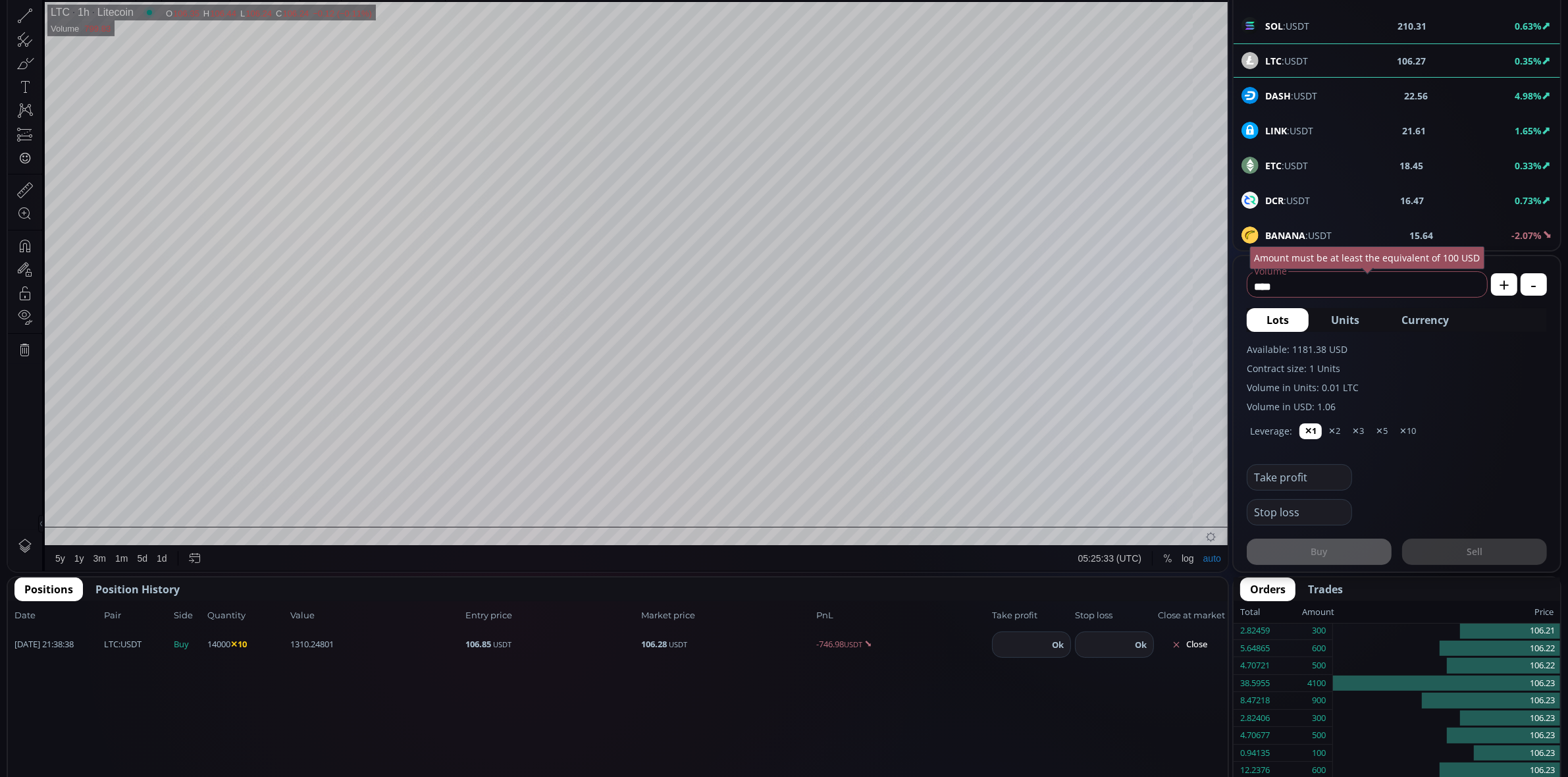
scroll to position [292, 0]
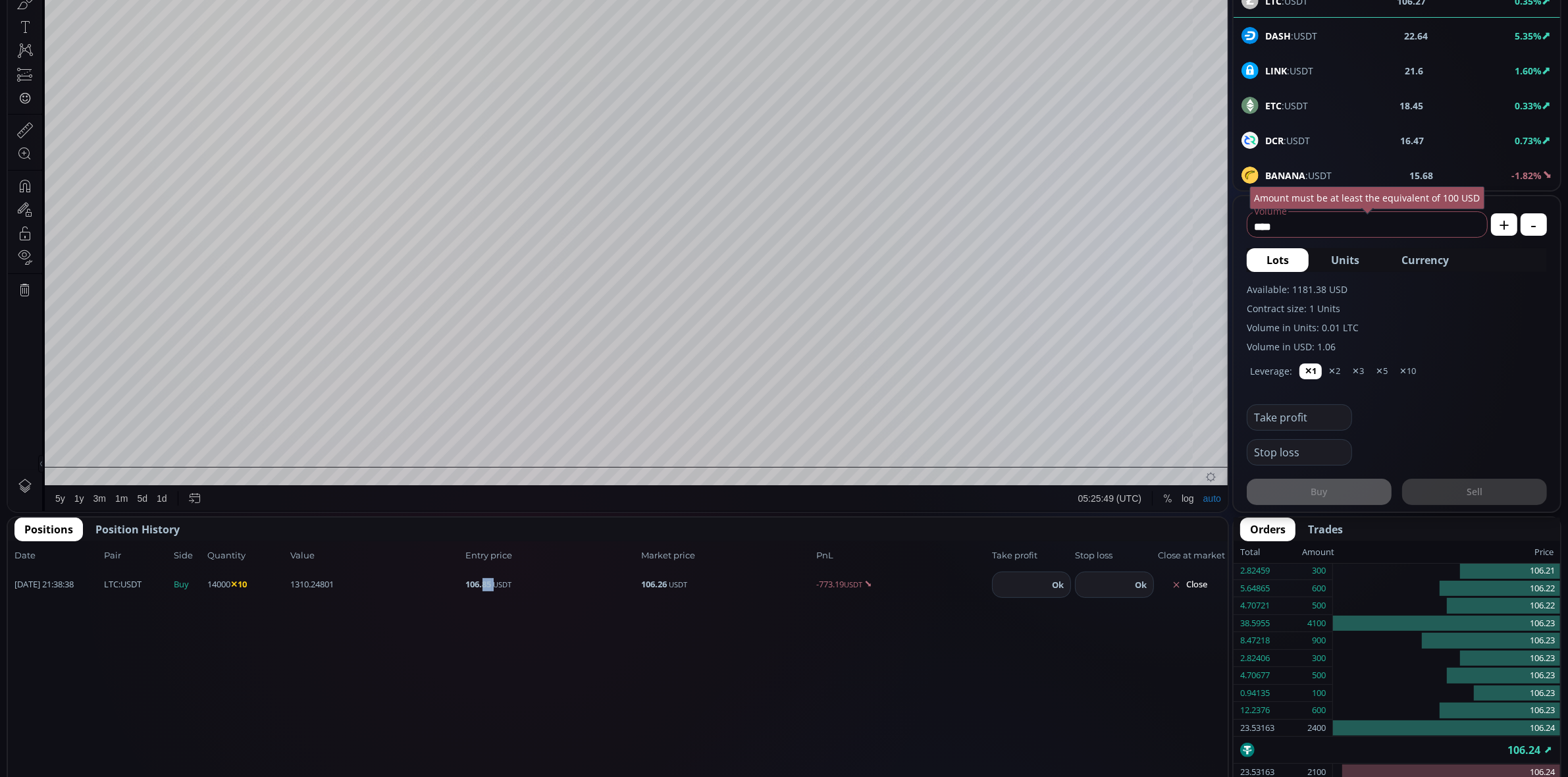
drag, startPoint x: 482, startPoint y: 583, endPoint x: 494, endPoint y: 583, distance: 12.0
click at [494, 583] on span "106.85 USDT" at bounding box center [552, 585] width 172 height 13
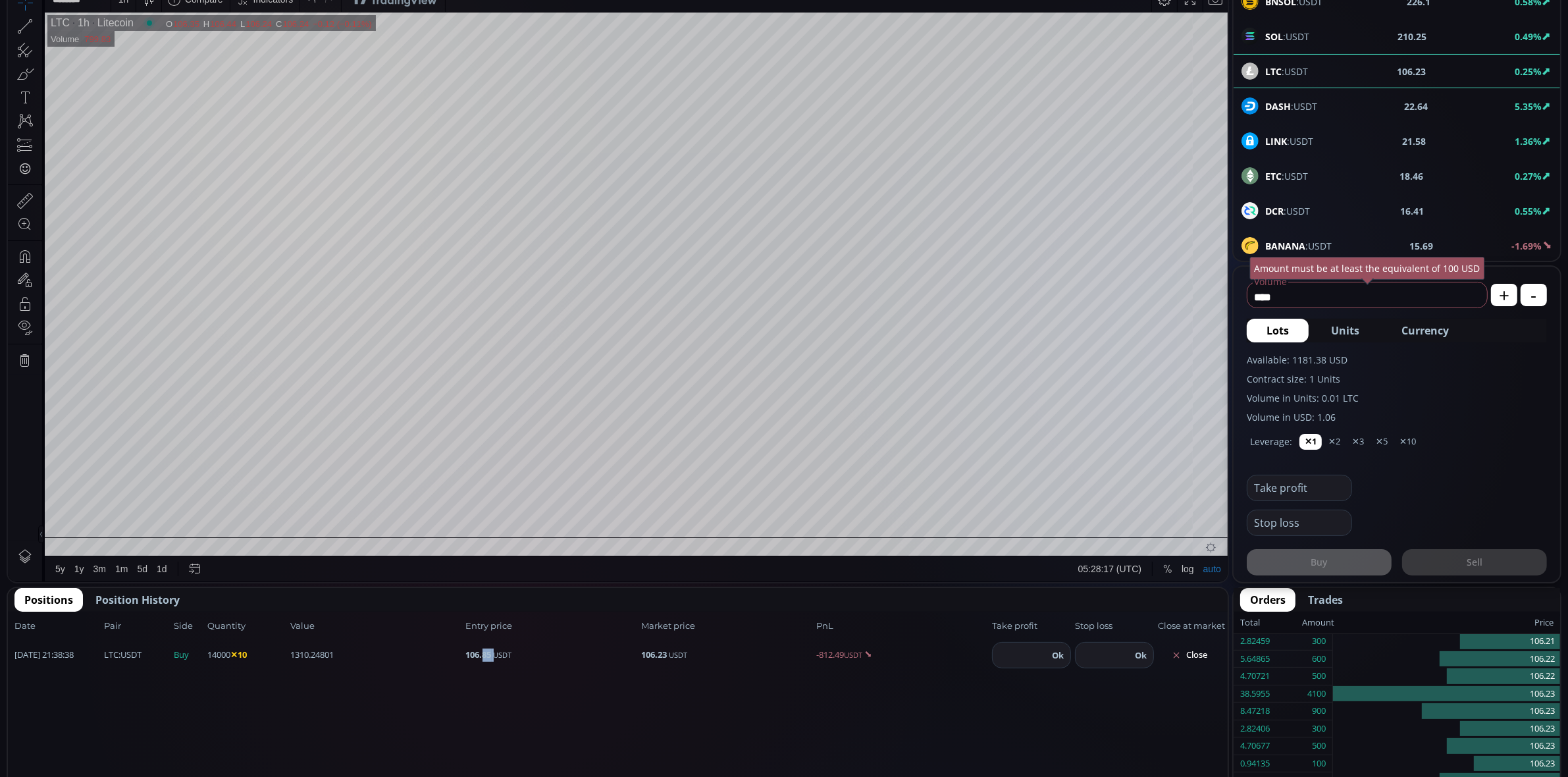
scroll to position [226, 0]
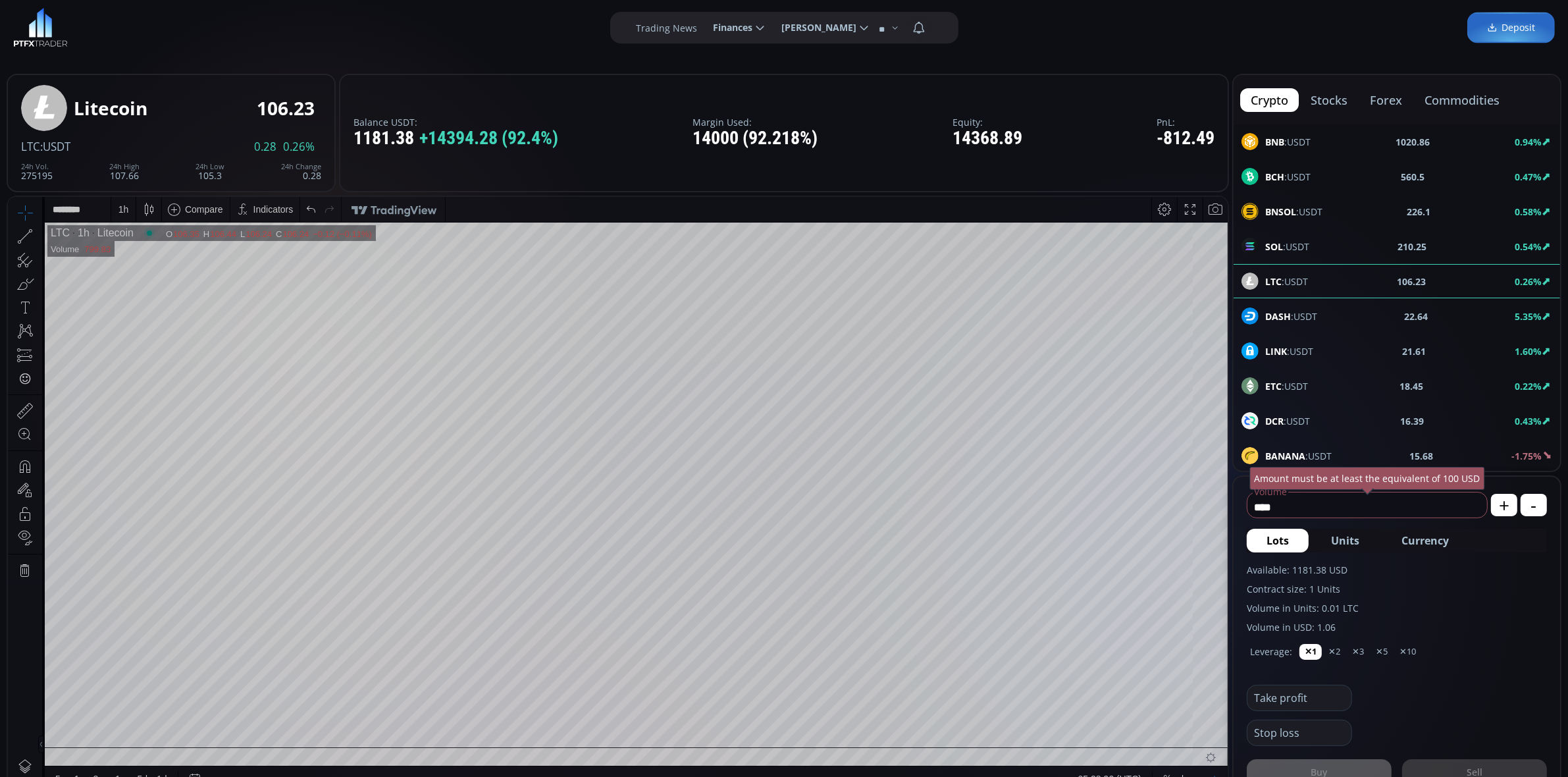
scroll to position [0, 0]
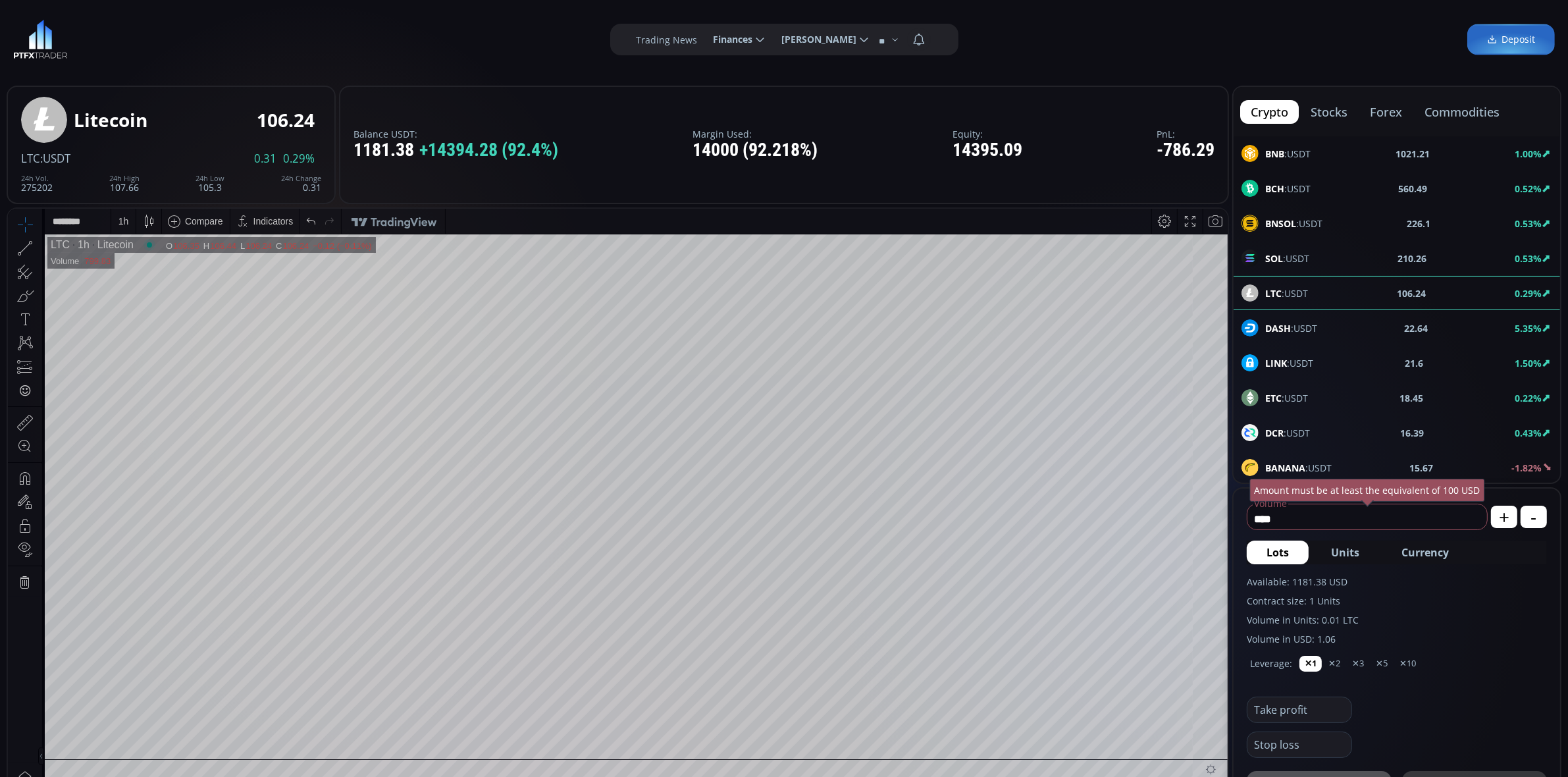
click at [124, 227] on div "1 h" at bounding box center [123, 220] width 11 height 25
click at [143, 272] on div "1 minute" at bounding box center [137, 268] width 35 height 10
click at [8, 264] on html "Date Range 5y 1y 3m 1m 5d 1d 05:30:49 (UTC) log auto LTC 1 Litecoin O 106.24 H …" at bounding box center [617, 505] width 1220 height 594
click at [1196, 276] on tr "LTC 1 Litecoin O 106.24 H 106.26 L 106.23 C 106.26 106.26 +0.01 (+0.01%) 1 Volu…" at bounding box center [637, 496] width 1184 height 525
